Goal: Task Accomplishment & Management: Use online tool/utility

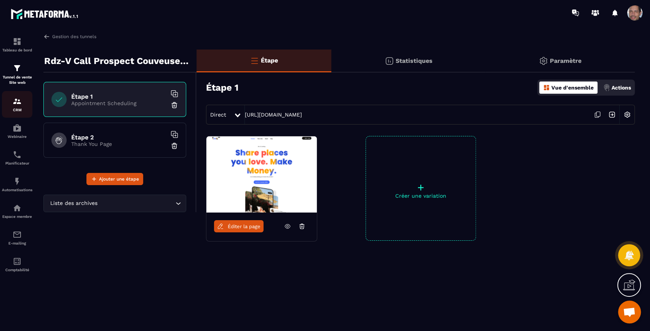
click at [18, 107] on div "CRM" at bounding box center [17, 104] width 30 height 15
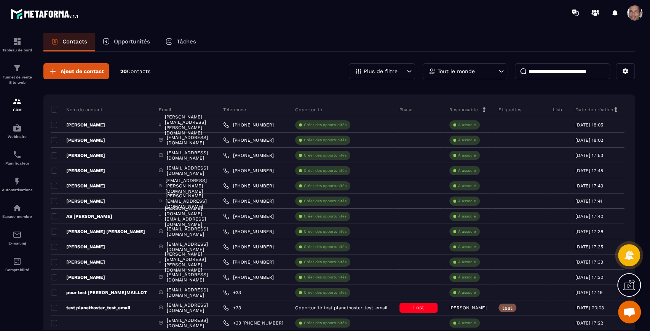
click at [538, 71] on input at bounding box center [562, 71] width 95 height 16
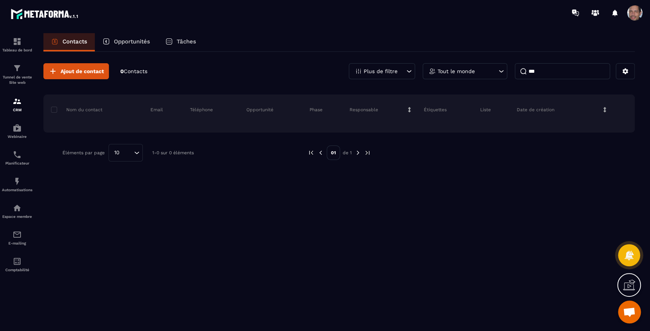
type input "***"
click at [24, 71] on div "Tunnel de vente Site web" at bounding box center [17, 75] width 30 height 22
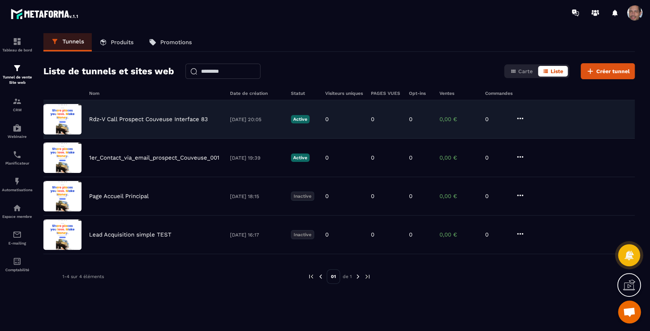
click at [183, 120] on p "Rdz-V Call Prospect Couveuse Interface 83" at bounding box center [148, 119] width 119 height 7
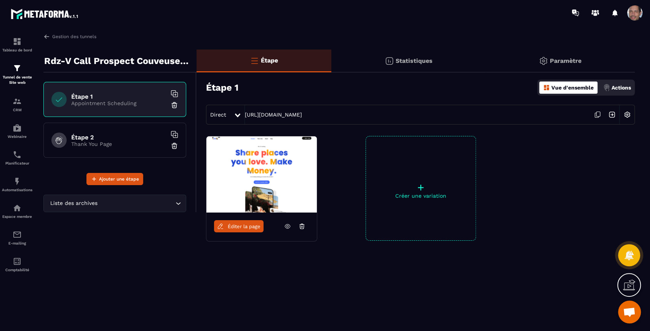
click at [267, 186] on img at bounding box center [261, 174] width 110 height 76
click at [235, 227] on span "Éditer la page" at bounding box center [244, 227] width 33 height 6
